Goal: Information Seeking & Learning: Learn about a topic

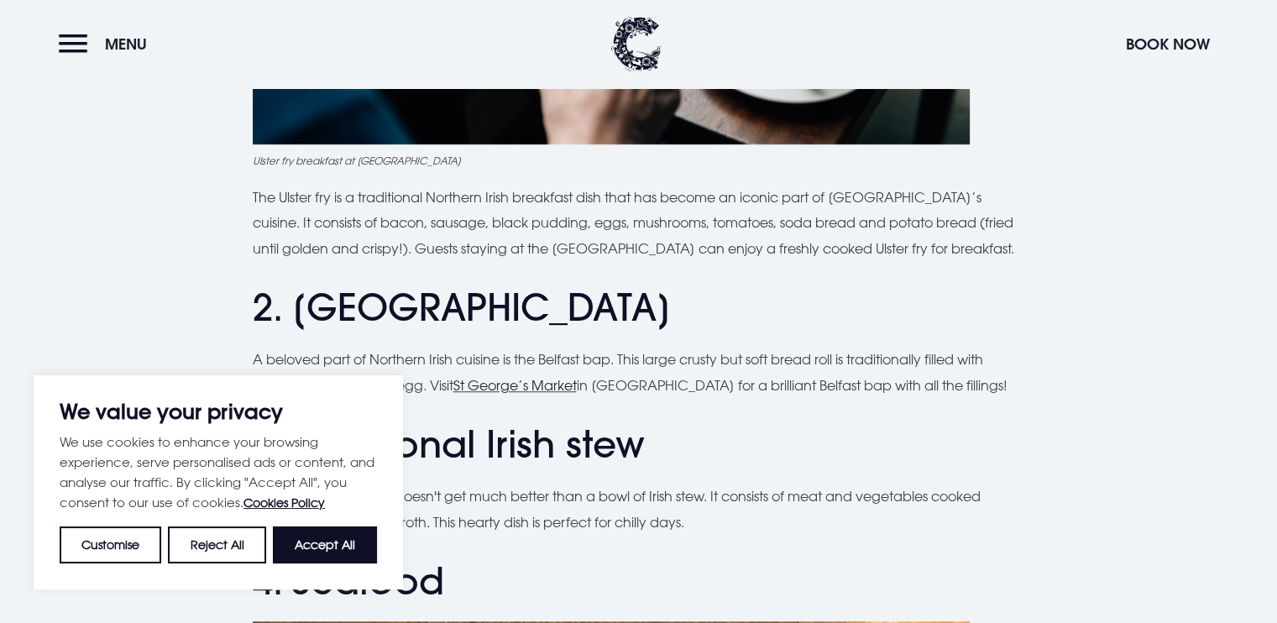
scroll to position [1120, 0]
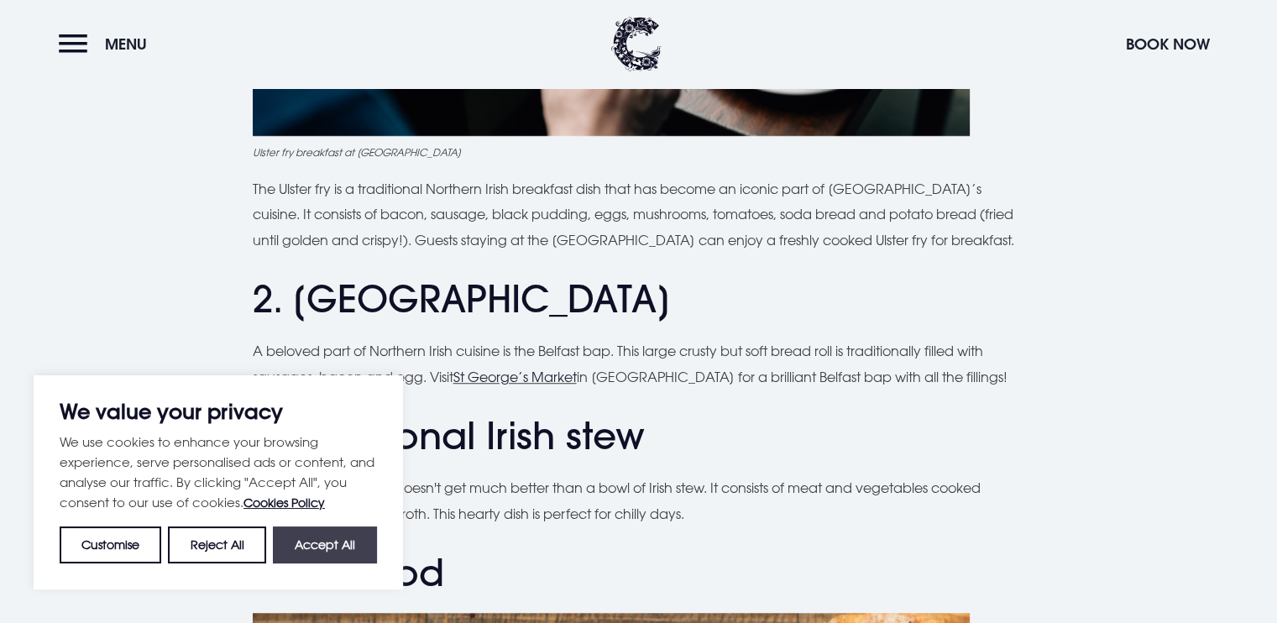
click at [327, 553] on button "Accept All" at bounding box center [325, 544] width 104 height 37
checkbox input "true"
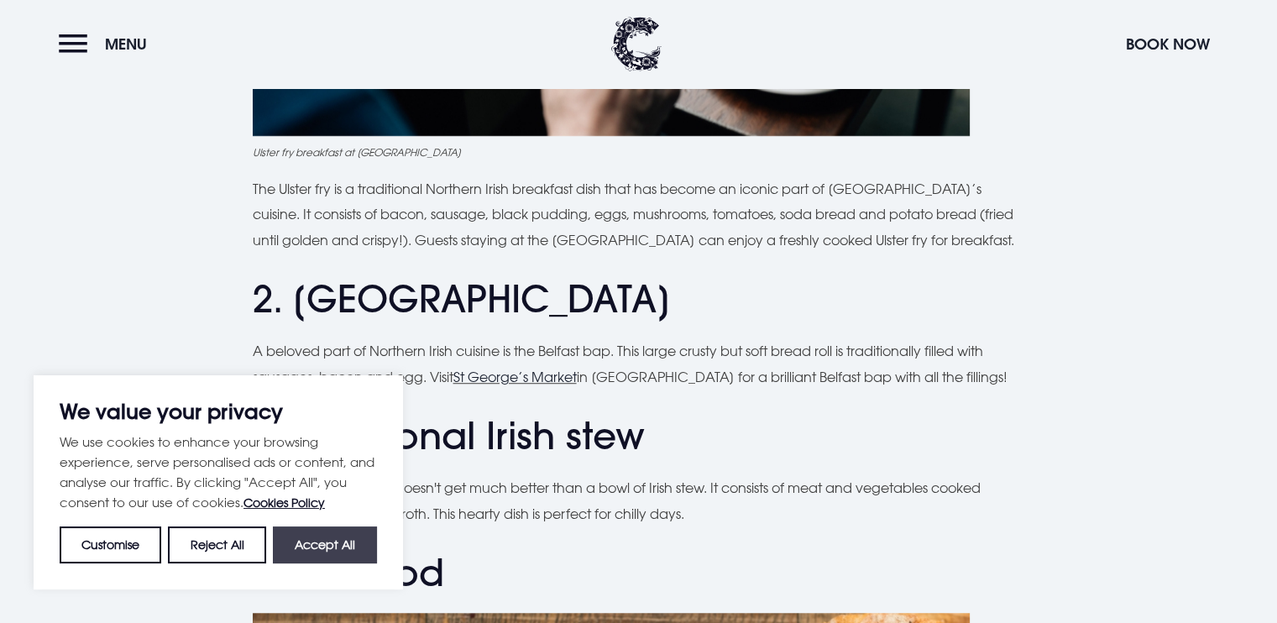
checkbox input "true"
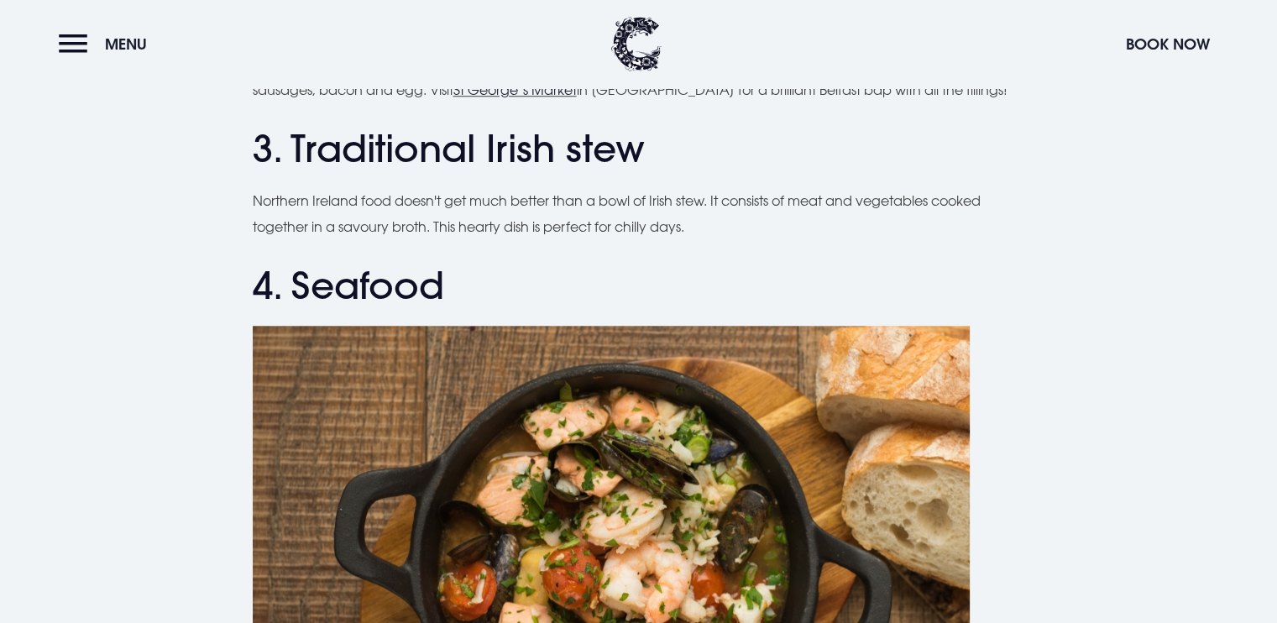
scroll to position [1398, 0]
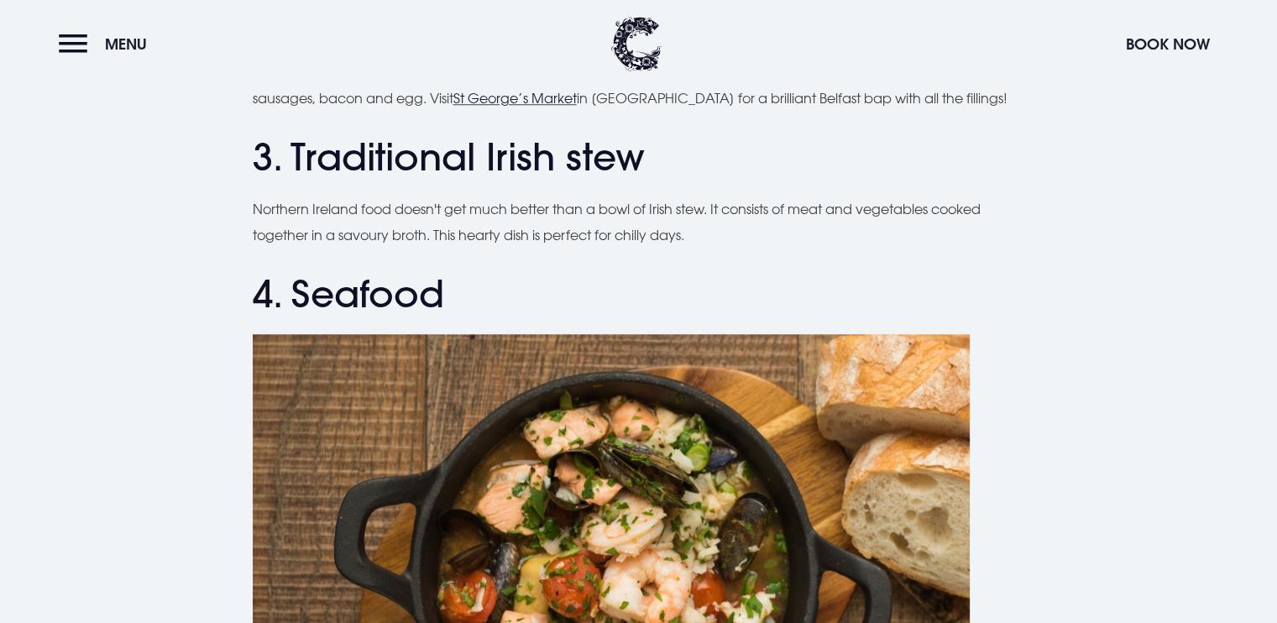
click at [406, 233] on p "Northern Ireland food doesn't get much better than a bowl of Irish stew. It con…" at bounding box center [639, 221] width 772 height 51
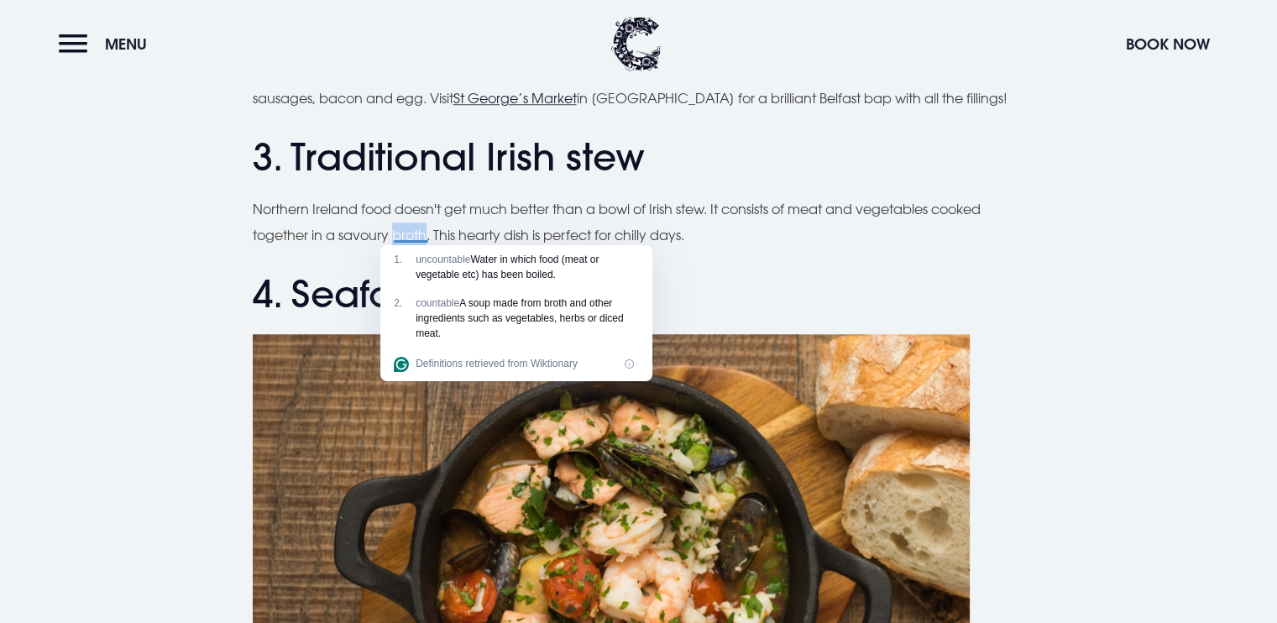
copy p "broth"
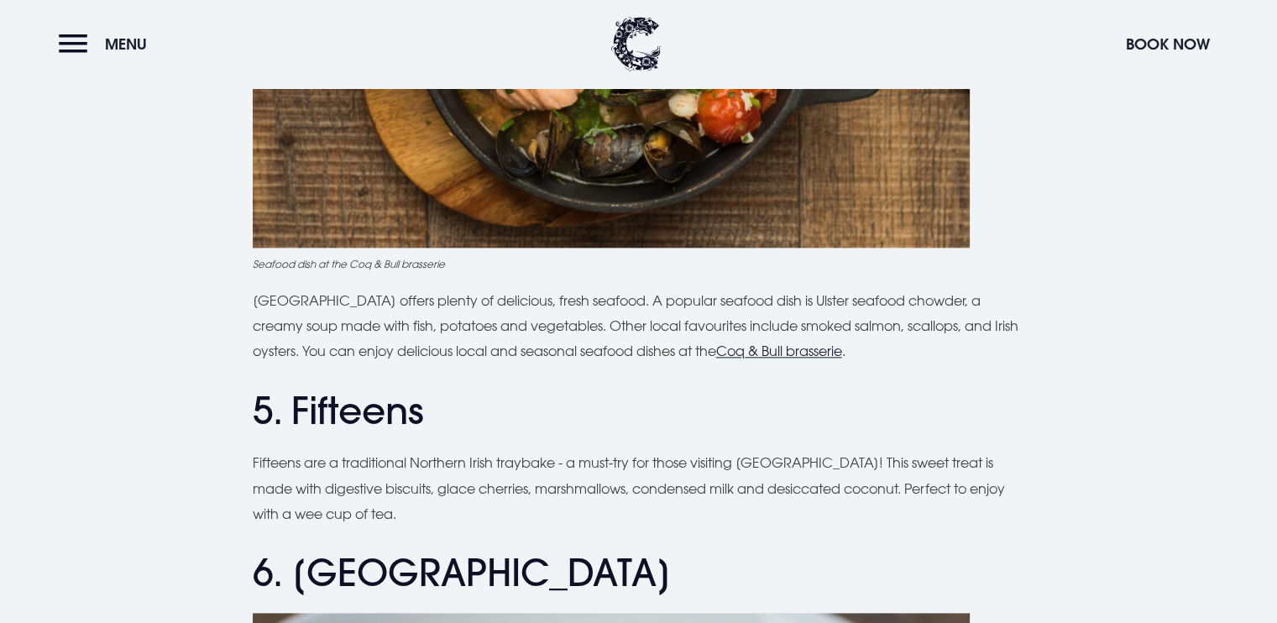
scroll to position [1987, 0]
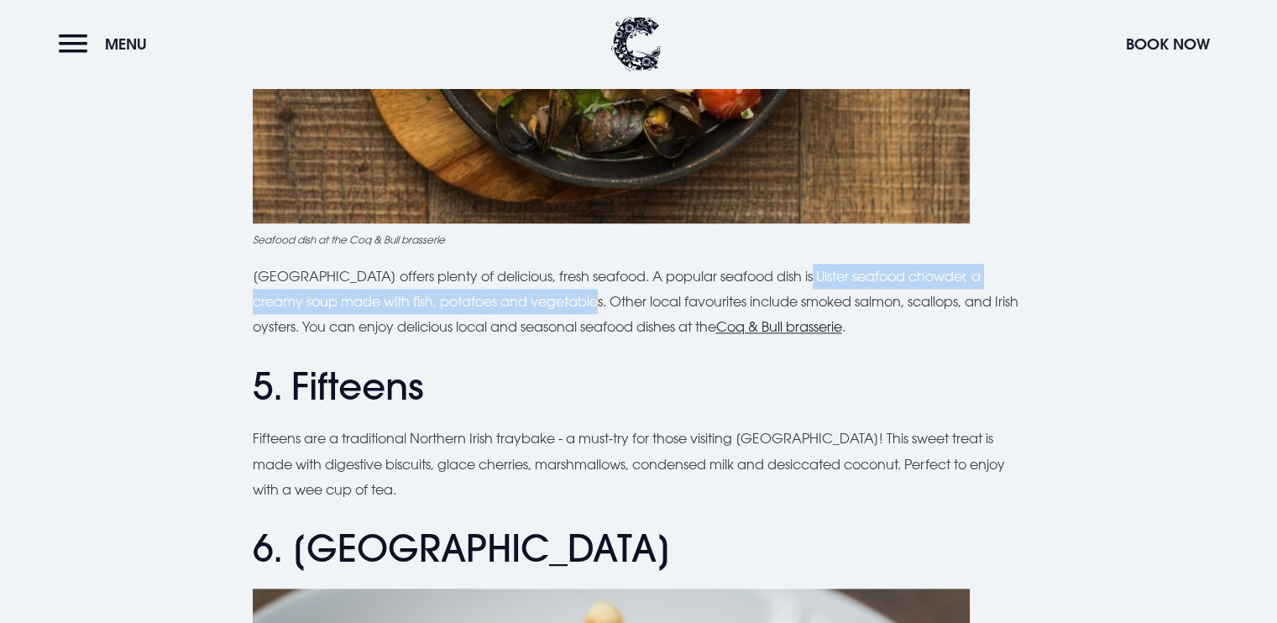
drag, startPoint x: 789, startPoint y: 267, endPoint x: 553, endPoint y: 301, distance: 238.4
click at [553, 301] on p "[GEOGRAPHIC_DATA] offers plenty of delicious, fresh seafood. A popular seafood …" at bounding box center [639, 302] width 772 height 76
copy p "Ulster seafood chowder, a creamy soup made with fish, potatoes and vegetables"
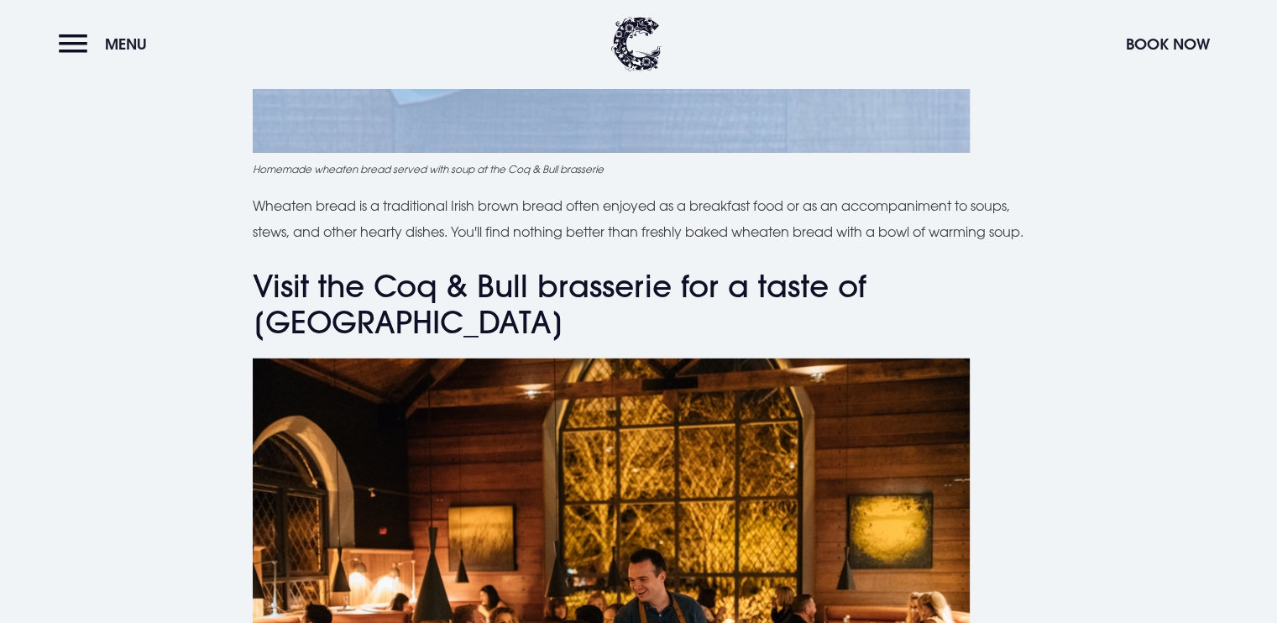
scroll to position [4665, 0]
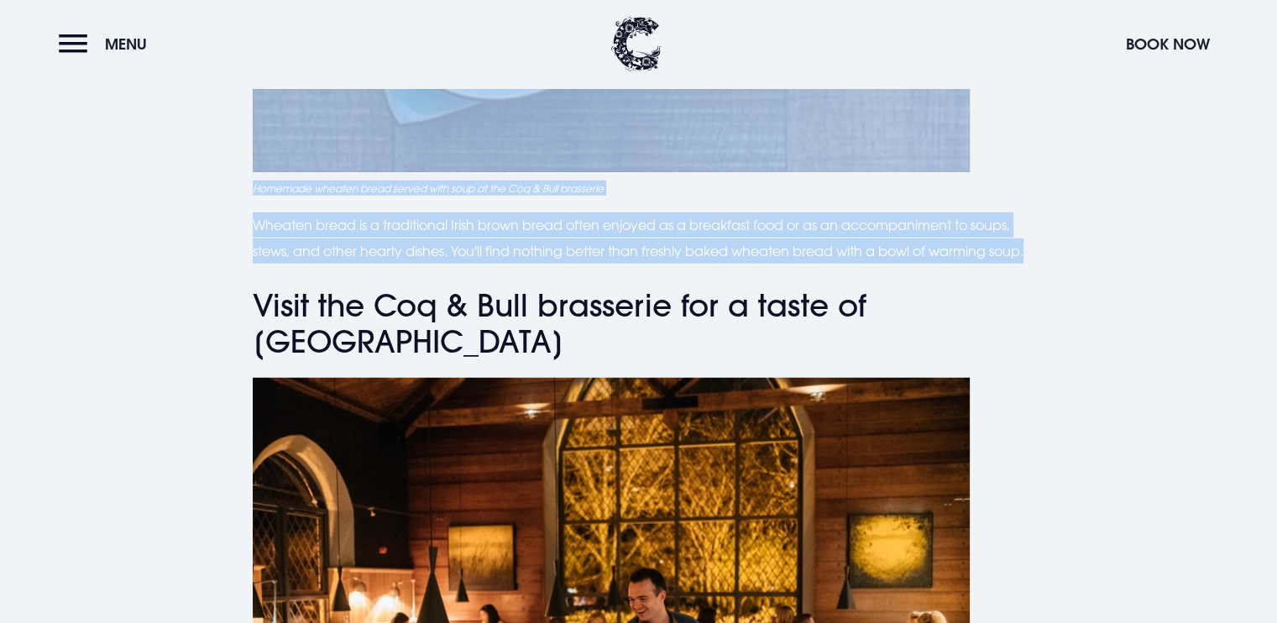
drag, startPoint x: 296, startPoint y: 155, endPoint x: 554, endPoint y: 287, distance: 289.4
copy div "Soda bread & potato bread Soda bread and potato bread are traditional breads th…"
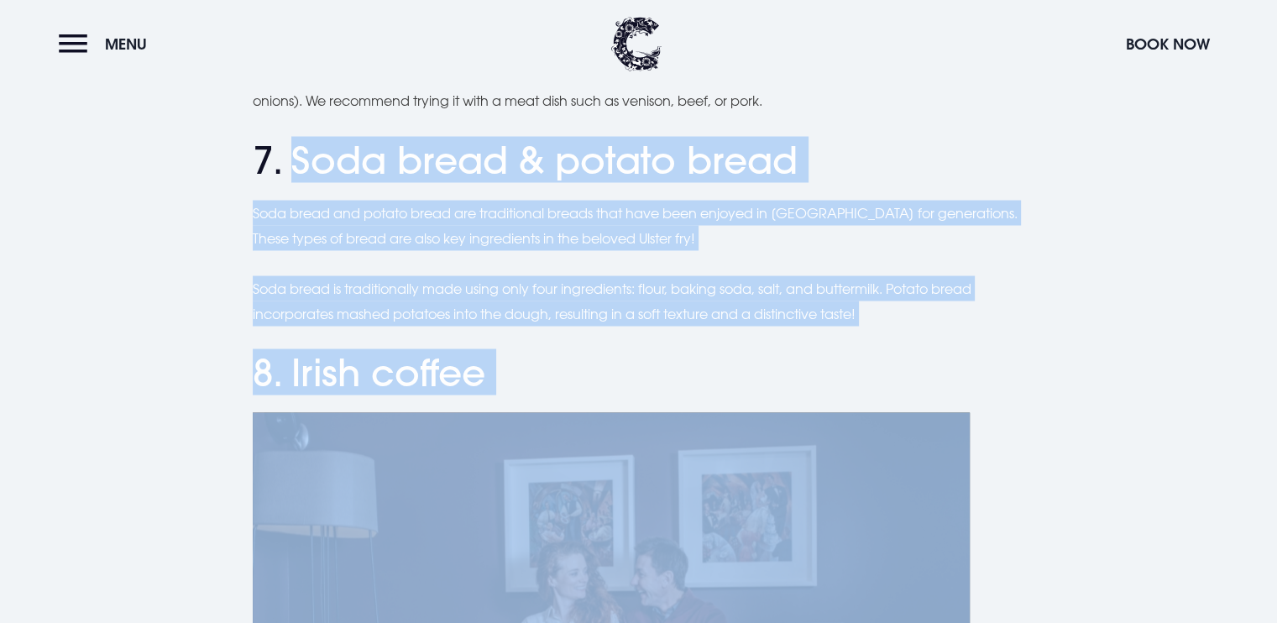
scroll to position [3014, 0]
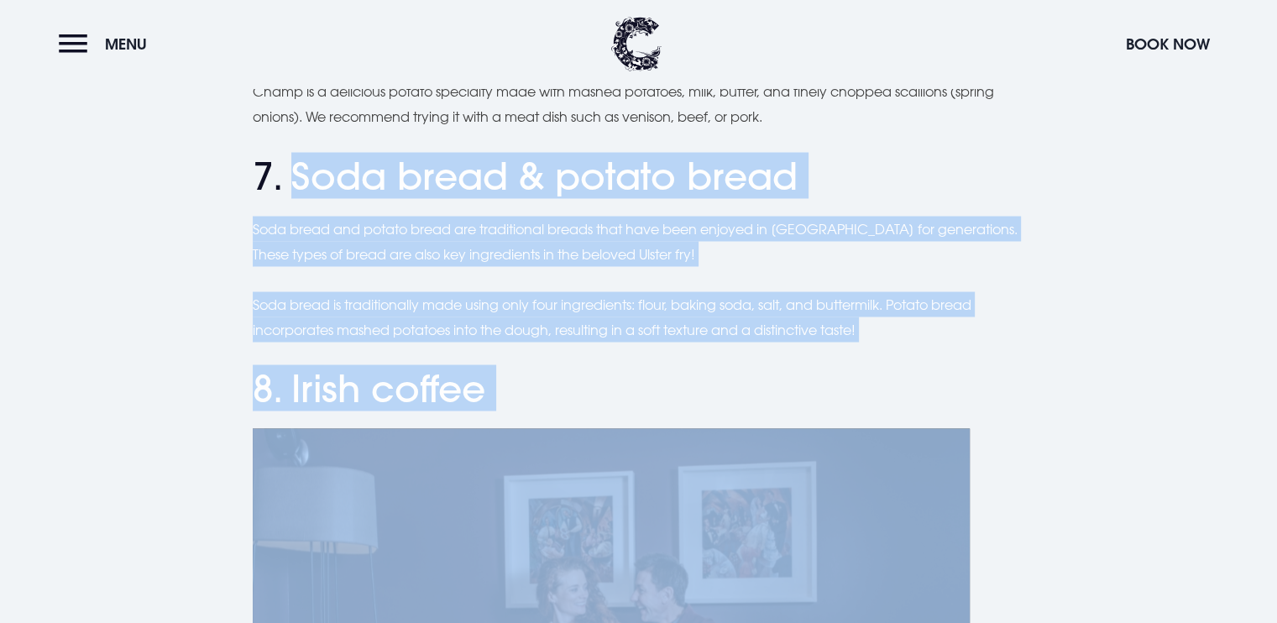
click at [1098, 219] on div "Planning a trip to [GEOGRAPHIC_DATA]? From the famous Ulster fry to comforting …" at bounding box center [638, 156] width 1189 height 5317
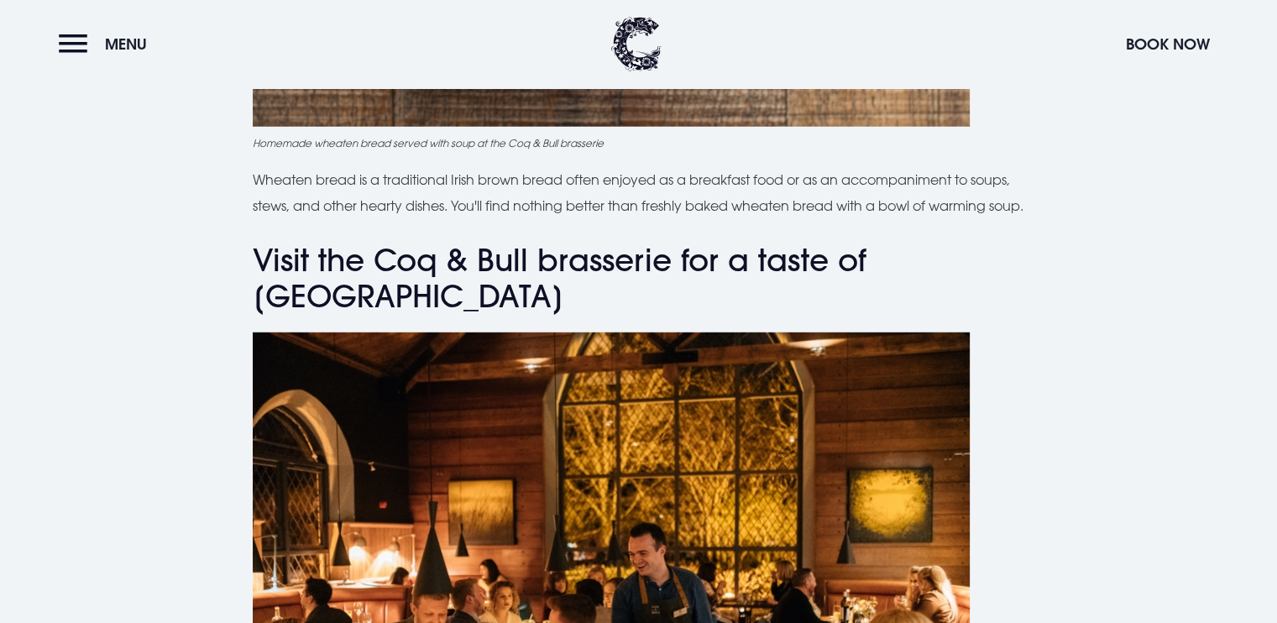
scroll to position [4718, 0]
